Goal: Task Accomplishment & Management: Complete application form

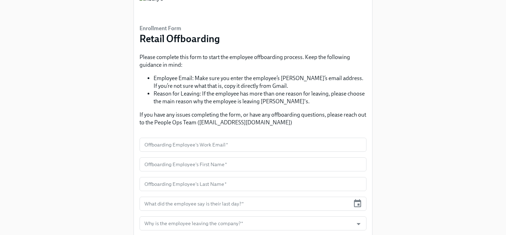
scroll to position [34, 0]
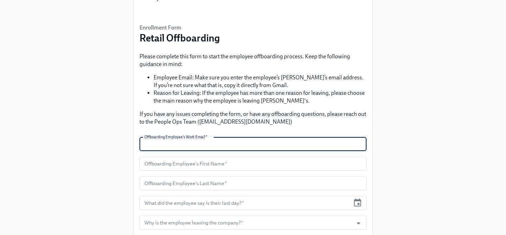
click at [246, 143] on input "text" at bounding box center [253, 144] width 227 height 14
type input "[EMAIL_ADDRESS][DOMAIN_NAME]"
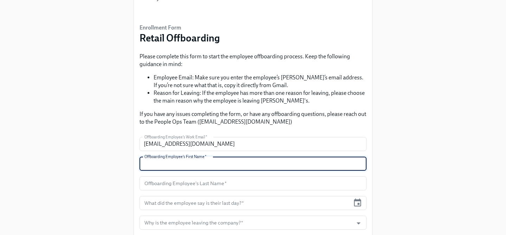
click at [220, 166] on input "text" at bounding box center [253, 164] width 227 height 14
type input "a"
type input "[PERSON_NAME]"
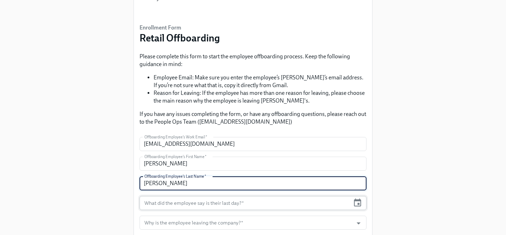
type input "[PERSON_NAME]"
click at [233, 200] on input "text" at bounding box center [245, 203] width 211 height 14
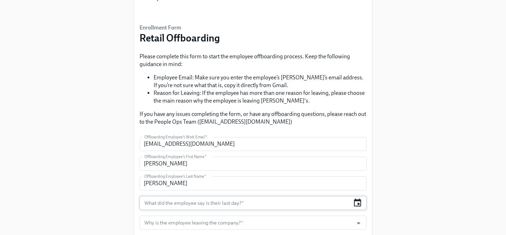
click at [355, 207] on icon "button" at bounding box center [357, 202] width 9 height 9
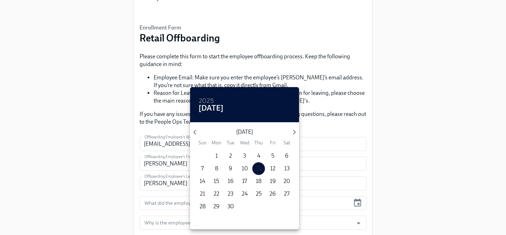
click at [257, 171] on p "11" at bounding box center [258, 169] width 5 height 8
type input "[DATE]"
click at [261, 170] on p "11" at bounding box center [258, 169] width 5 height 8
click at [339, 123] on div at bounding box center [253, 117] width 506 height 235
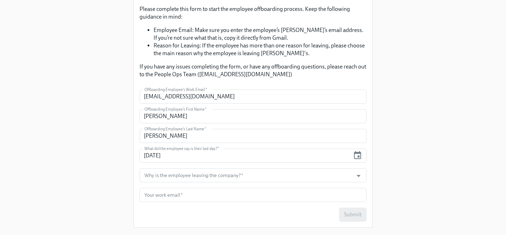
scroll to position [84, 0]
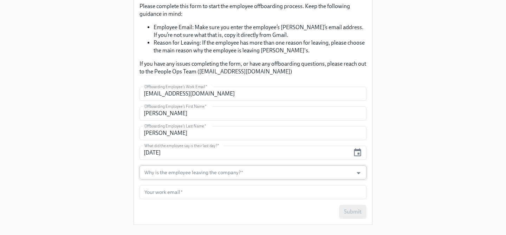
click at [290, 174] on input "Why is the employee leaving the company?   *" at bounding box center [246, 173] width 207 height 14
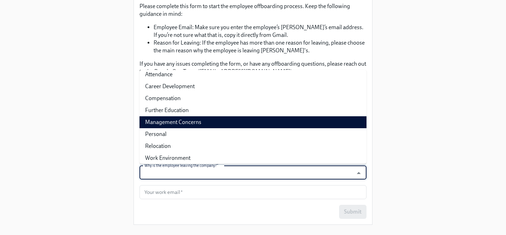
scroll to position [31, 0]
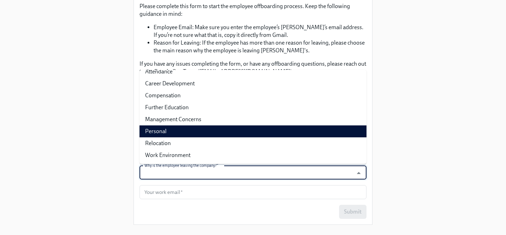
click at [205, 135] on li "Personal" at bounding box center [253, 132] width 227 height 12
type input "Personal"
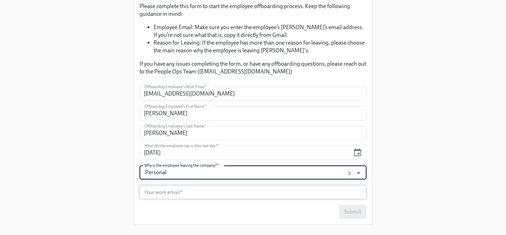
click at [180, 197] on input "text" at bounding box center [253, 192] width 227 height 14
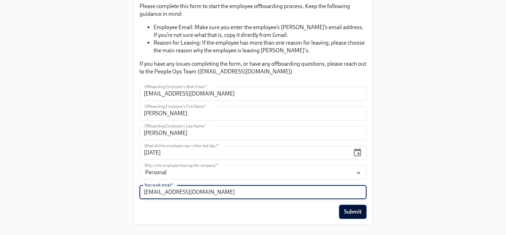
type input "[EMAIL_ADDRESS][DOMAIN_NAME]"
click at [358, 212] on span "Submit" at bounding box center [353, 212] width 18 height 7
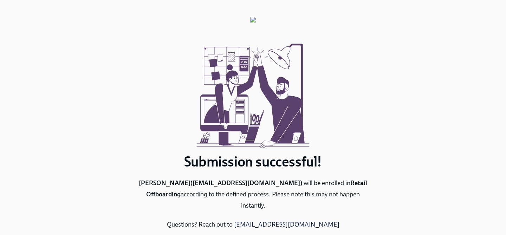
scroll to position [28, 0]
